Goal: Check status: Check status

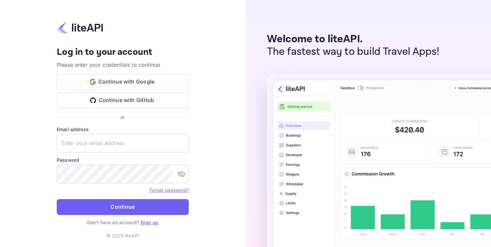
type input "[EMAIL_ADDRESS][DOMAIN_NAME]"
click at [133, 208] on button "Continue" at bounding box center [123, 207] width 132 height 16
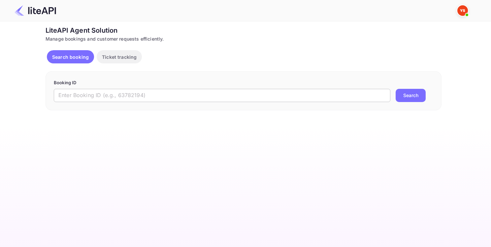
click at [116, 97] on input "text" at bounding box center [222, 95] width 337 height 13
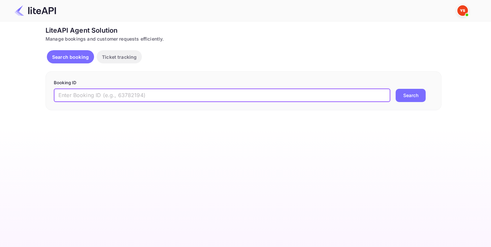
paste input "9028193"
type input "9028193"
click at [408, 97] on button "Search" at bounding box center [411, 95] width 30 height 13
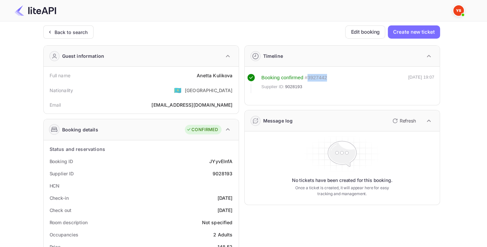
drag, startPoint x: 329, startPoint y: 78, endPoint x: 306, endPoint y: 77, distance: 23.1
click at [306, 77] on div "Booking confirmed # 3927442 Supplier ID: 9028193 [DATE] 19:07" at bounding box center [340, 83] width 187 height 19
copy div "3927442"
click at [341, 92] on div "Booking confirmed # 3927442 Supplier ID: 9028193 [DATE] 19:07" at bounding box center [340, 83] width 187 height 19
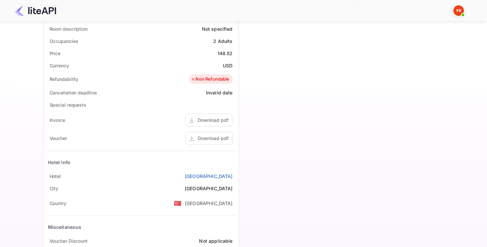
scroll to position [233, 0]
